Goal: Check status: Check status

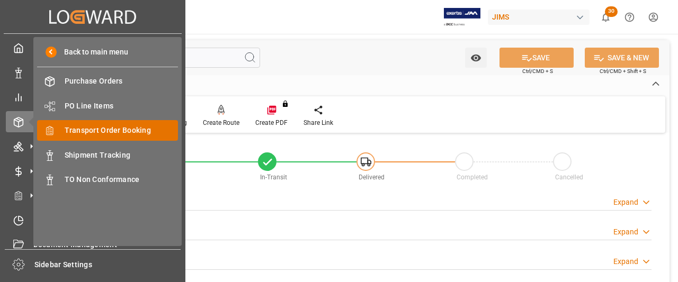
click at [96, 128] on span "Transport Order Booking" at bounding box center [122, 130] width 114 height 11
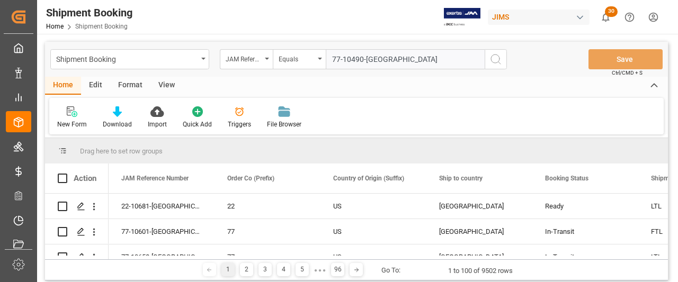
type input "77-10490-[GEOGRAPHIC_DATA]"
click at [502, 58] on button "search button" at bounding box center [496, 59] width 22 height 20
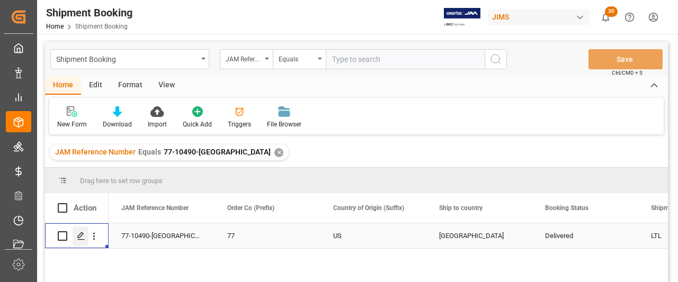
click at [79, 240] on icon "Press SPACE to select this row." at bounding box center [81, 236] width 8 height 8
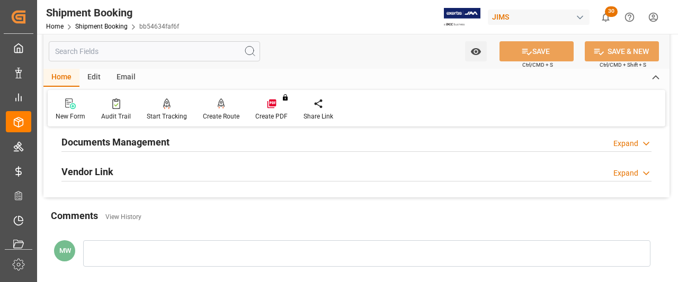
scroll to position [369, 0]
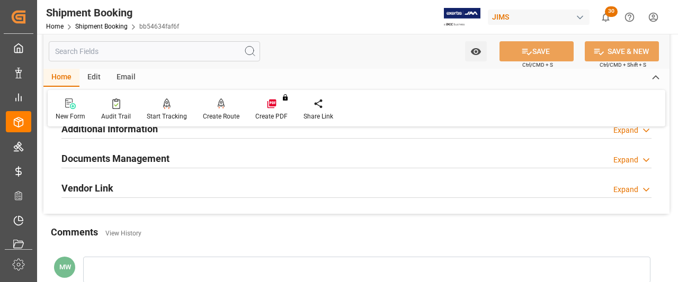
click at [113, 154] on h2 "Documents Management" at bounding box center [115, 159] width 108 height 14
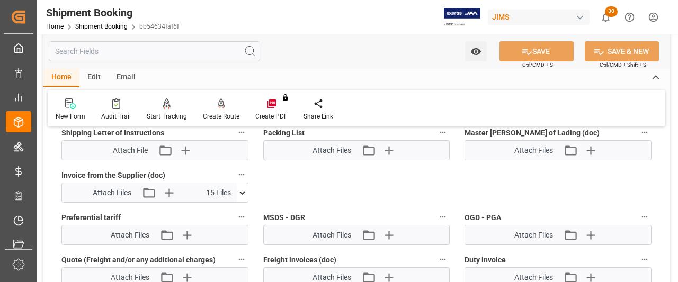
scroll to position [634, 0]
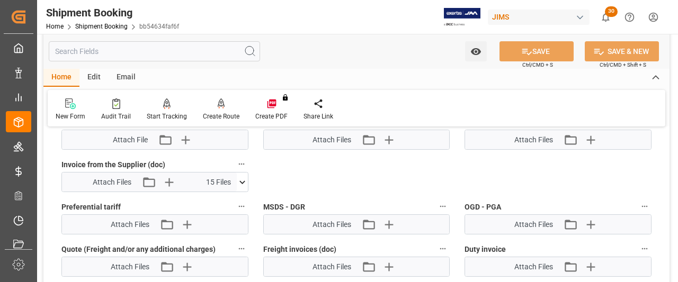
click at [240, 179] on icon at bounding box center [242, 182] width 11 height 11
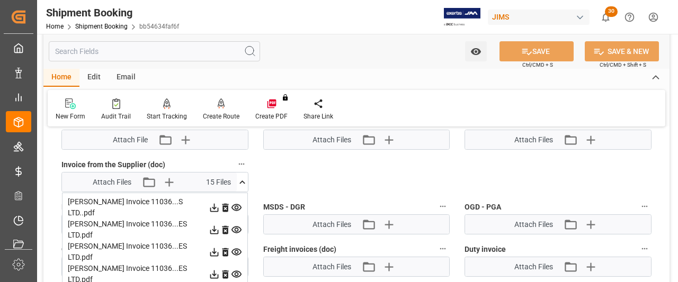
click at [213, 202] on icon at bounding box center [214, 207] width 11 height 11
click at [213, 226] on icon at bounding box center [214, 230] width 8 height 8
click at [216, 248] on icon at bounding box center [214, 252] width 8 height 8
